Goal: Information Seeking & Learning: Understand process/instructions

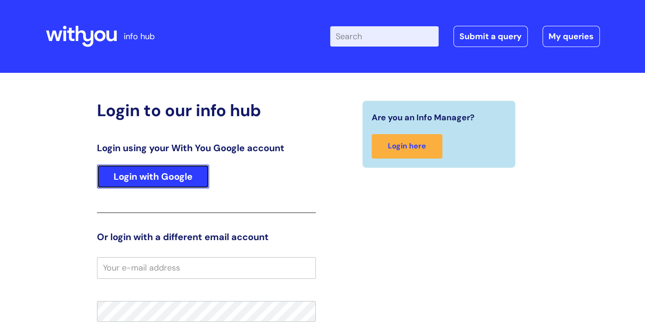
click at [175, 166] on link "Login with Google" at bounding box center [153, 177] width 112 height 24
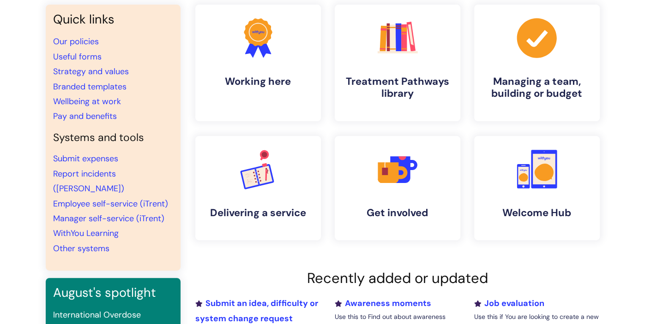
scroll to position [76, 0]
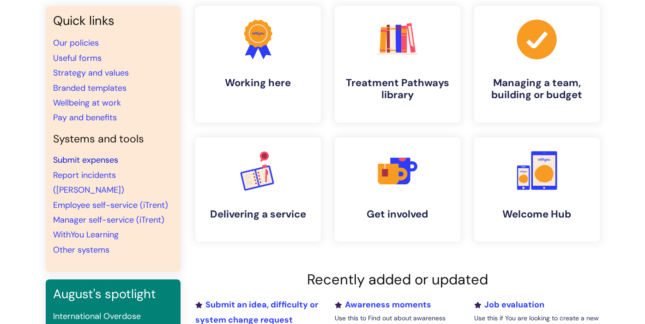
click at [101, 162] on link "Submit expenses" at bounding box center [85, 160] width 65 height 11
click at [88, 58] on link "Useful forms" at bounding box center [77, 58] width 48 height 11
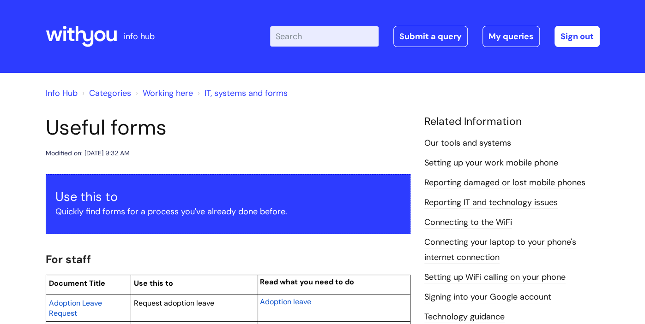
click at [306, 43] on input "Enter your search term here..." at bounding box center [324, 36] width 108 height 20
type input "expenses"
click button "Search" at bounding box center [0, 0] width 0 height 0
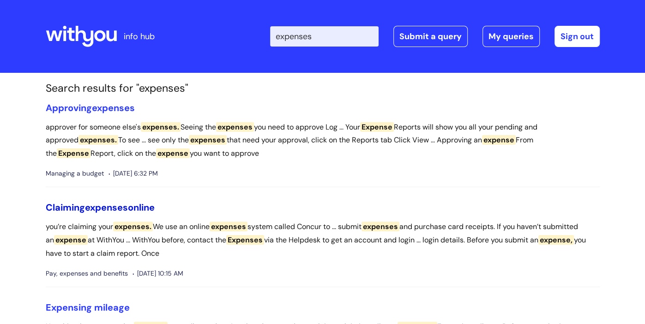
click at [125, 207] on span "expenses" at bounding box center [106, 208] width 43 height 12
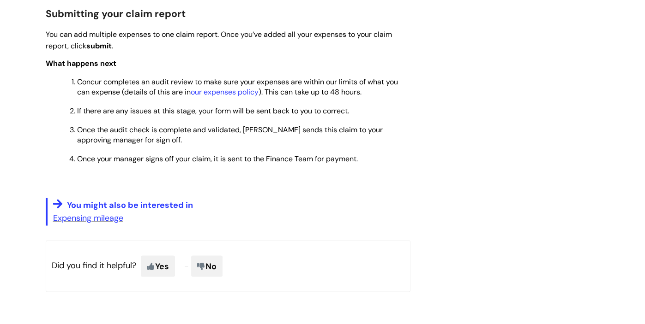
scroll to position [989, 0]
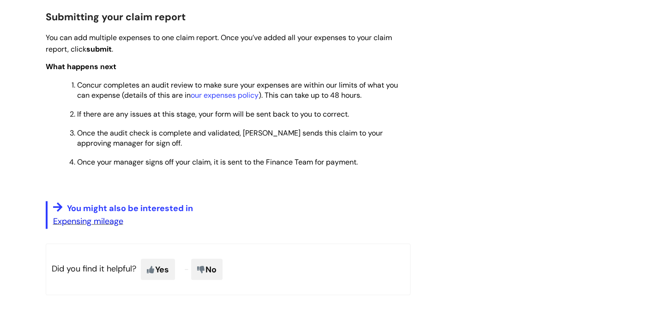
click at [93, 223] on link "Expensing mileage" at bounding box center [88, 220] width 70 height 11
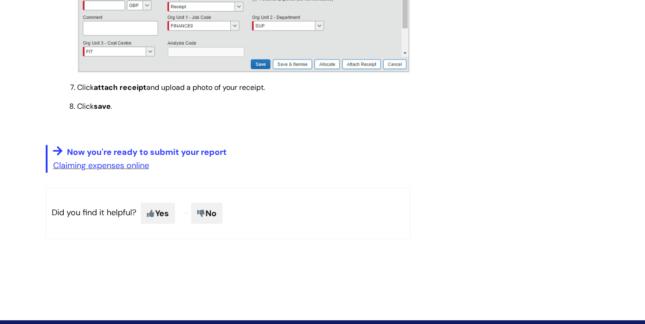
scroll to position [1435, 0]
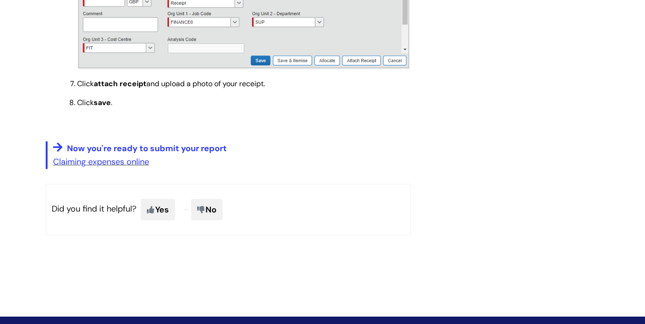
click at [111, 160] on p "Claiming expenses online" at bounding box center [231, 162] width 357 height 15
click at [110, 167] on link "Claiming expenses online" at bounding box center [101, 161] width 96 height 11
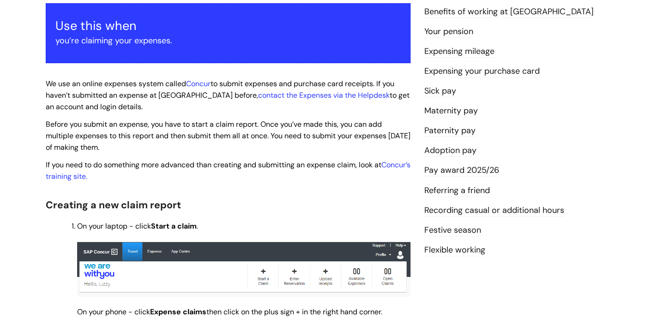
scroll to position [156, 0]
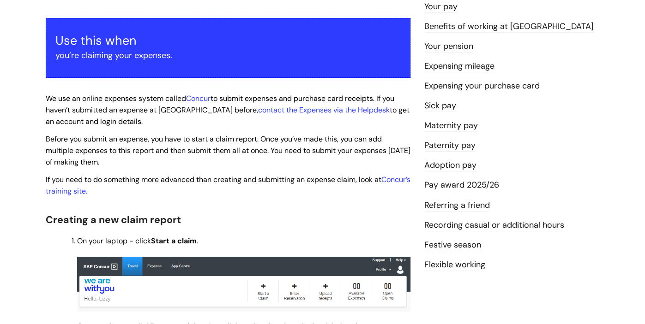
click at [486, 185] on link "Pay award 2025/26" at bounding box center [461, 185] width 75 height 12
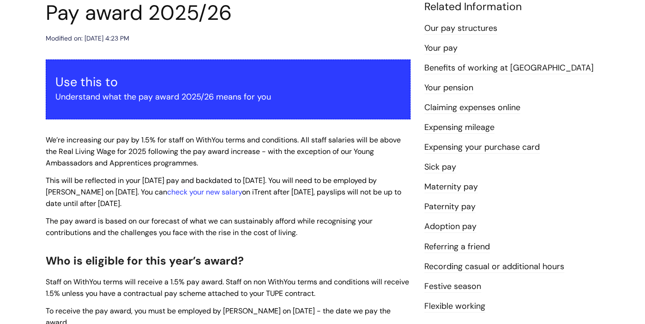
scroll to position [114, 0]
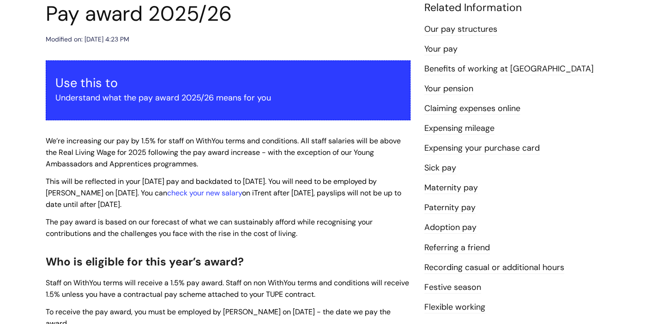
click at [532, 149] on link "Expensing your purchase card" at bounding box center [481, 149] width 115 height 12
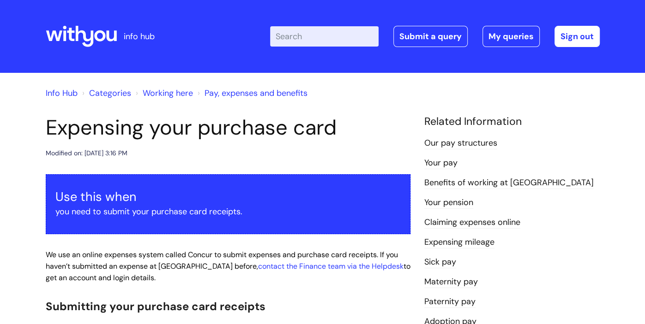
scroll to position [17, 0]
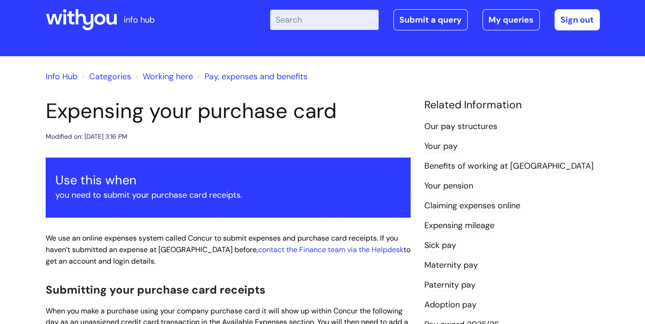
click at [491, 126] on link "Our pay structures" at bounding box center [460, 127] width 73 height 12
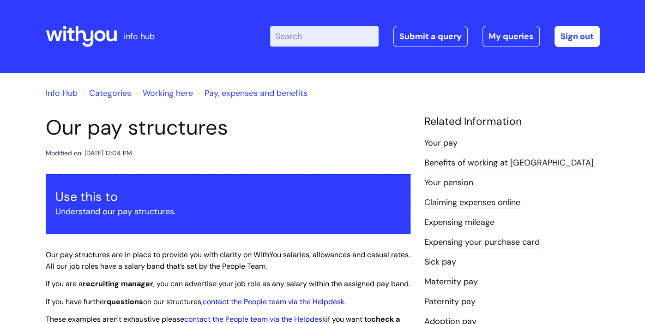
click at [465, 161] on link "Benefits of working at [GEOGRAPHIC_DATA]" at bounding box center [508, 163] width 169 height 12
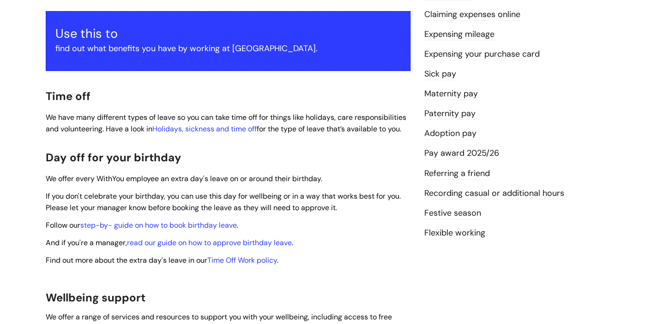
scroll to position [191, 0]
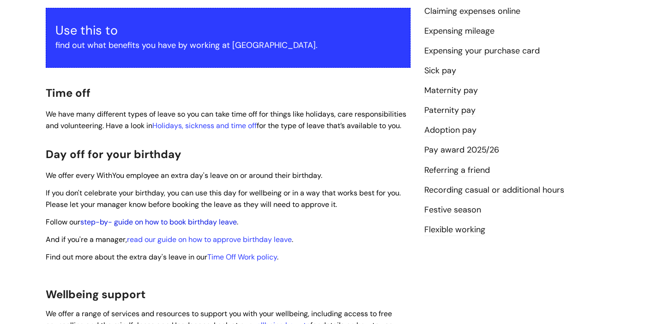
click at [221, 217] on link "step-by- guide on how to book birthday leave" at bounding box center [158, 222] width 156 height 10
